Goal: Information Seeking & Learning: Learn about a topic

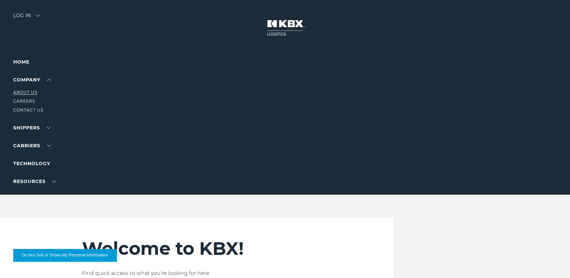
click at [32, 91] on link "About Us" at bounding box center [25, 92] width 24 height 5
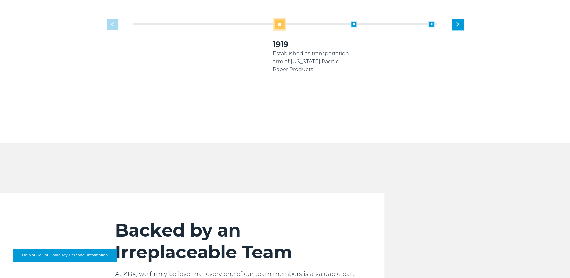
scroll to position [451, 0]
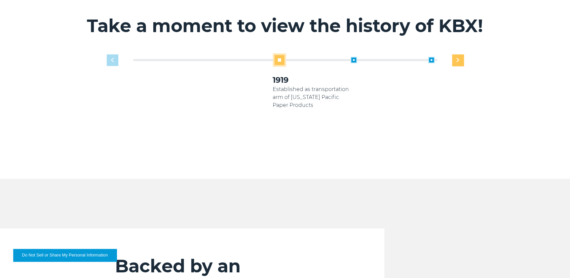
click at [457, 58] on img "Next slide" at bounding box center [458, 60] width 3 height 4
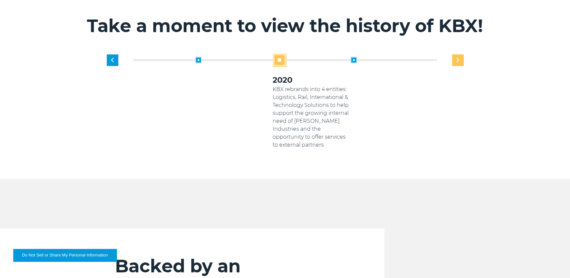
click at [458, 58] on img "Next slide" at bounding box center [458, 60] width 3 height 4
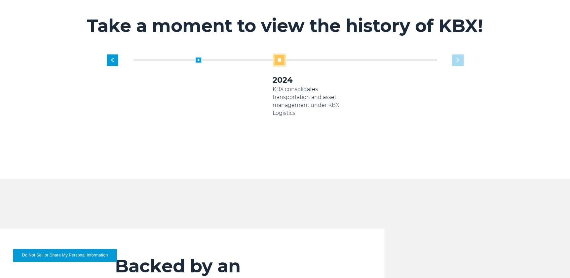
click at [459, 53] on div "1919 Established as transportation arm of Georgia Pacific Paper Products 2005 K…" at bounding box center [311, 101] width 311 height 96
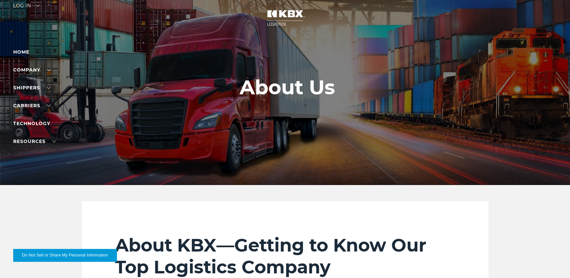
scroll to position [0, 0]
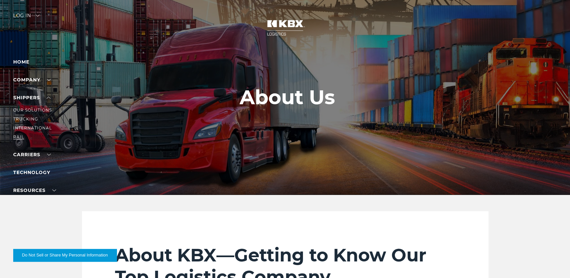
click at [20, 136] on link "RAIL" at bounding box center [18, 136] width 11 height 5
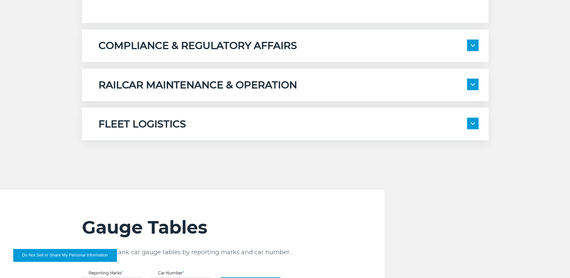
scroll to position [571, 0]
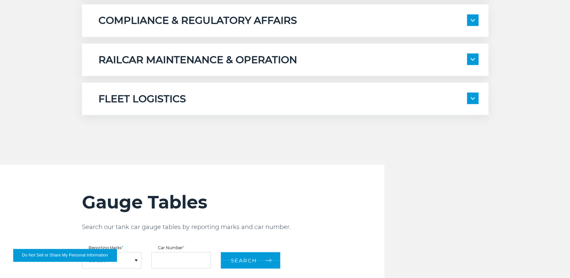
click at [472, 96] on span at bounding box center [473, 98] width 12 height 12
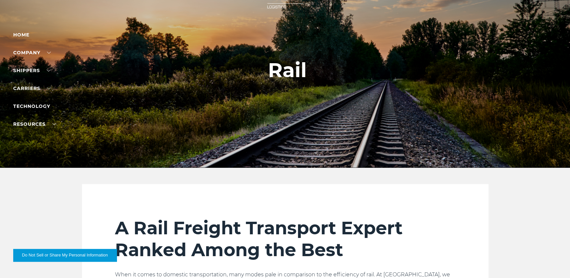
scroll to position [0, 0]
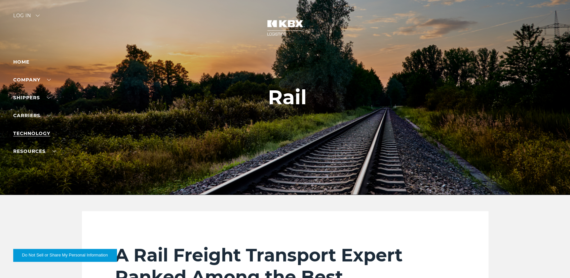
click at [38, 132] on link "Technology" at bounding box center [31, 133] width 37 height 6
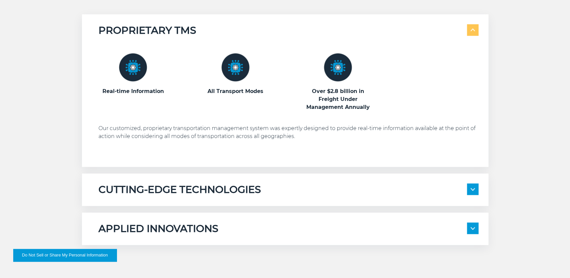
scroll to position [360, 0]
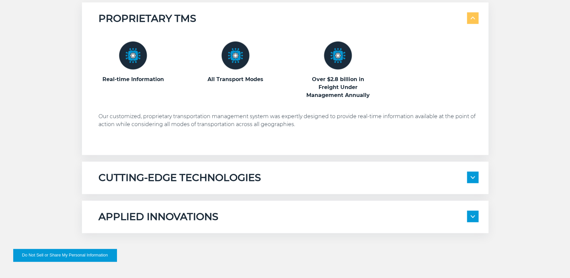
click at [471, 176] on img at bounding box center [473, 177] width 4 height 3
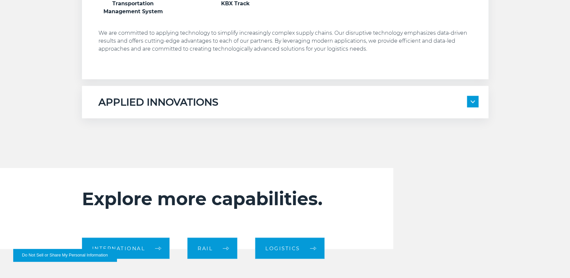
scroll to position [601, 0]
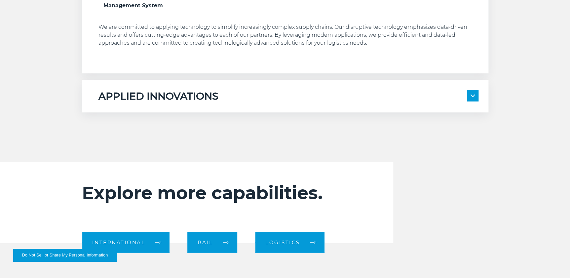
click at [474, 95] on img at bounding box center [473, 95] width 4 height 3
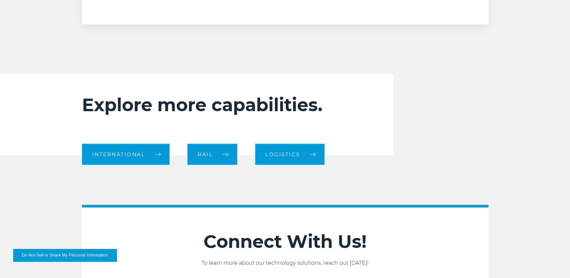
scroll to position [811, 0]
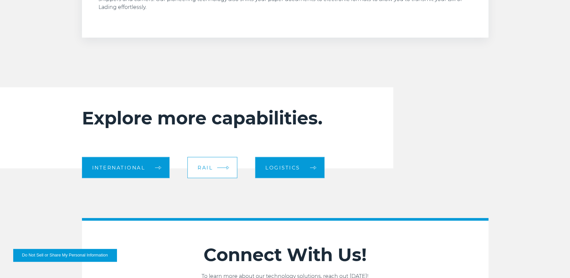
click at [209, 167] on span "Rail" at bounding box center [205, 167] width 15 height 5
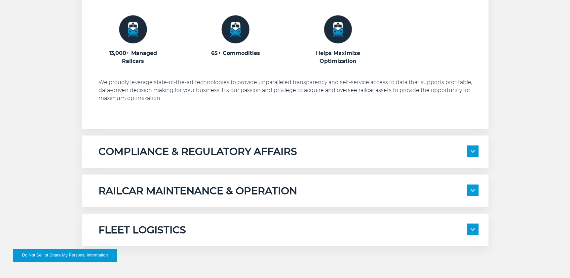
scroll to position [451, 0]
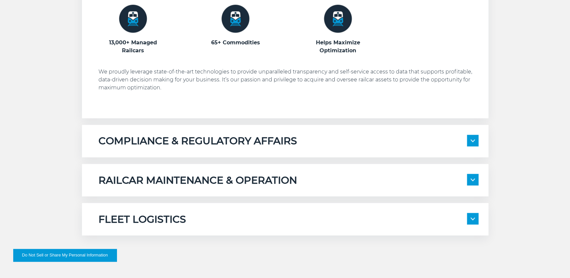
click at [471, 220] on span at bounding box center [473, 219] width 12 height 12
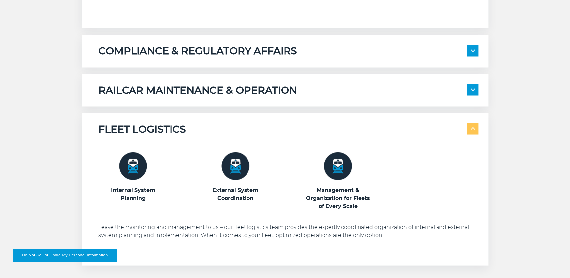
scroll to position [541, 0]
